Goal: Transaction & Acquisition: Purchase product/service

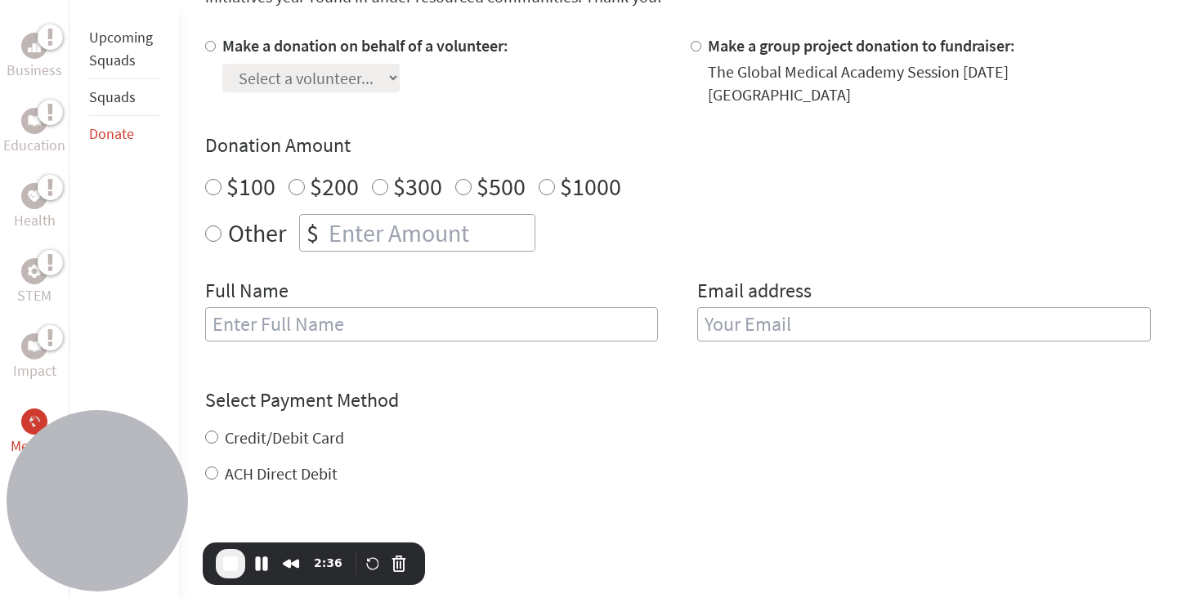
scroll to position [488, 0]
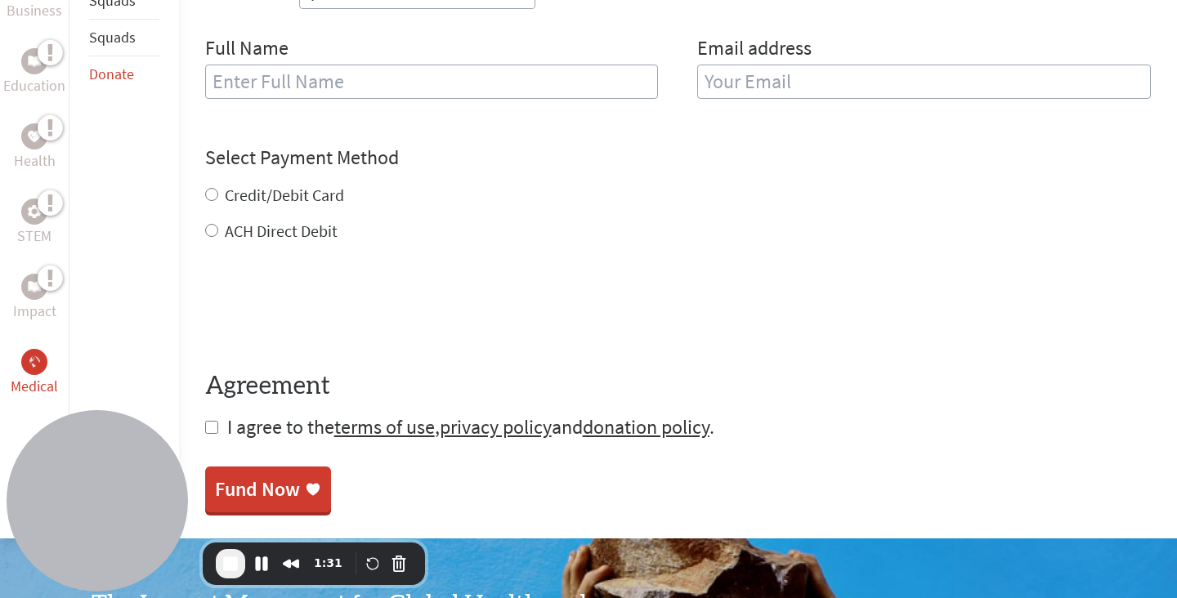
scroll to position [770, 0]
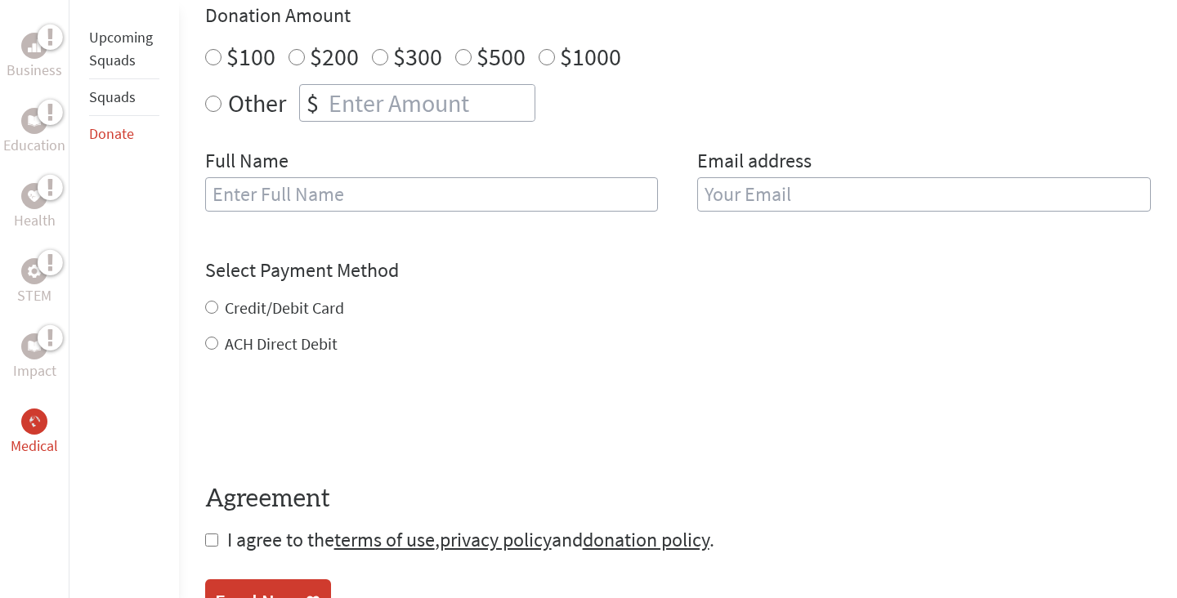
scroll to position [637, 0]
